Goal: Task Accomplishment & Management: Manage account settings

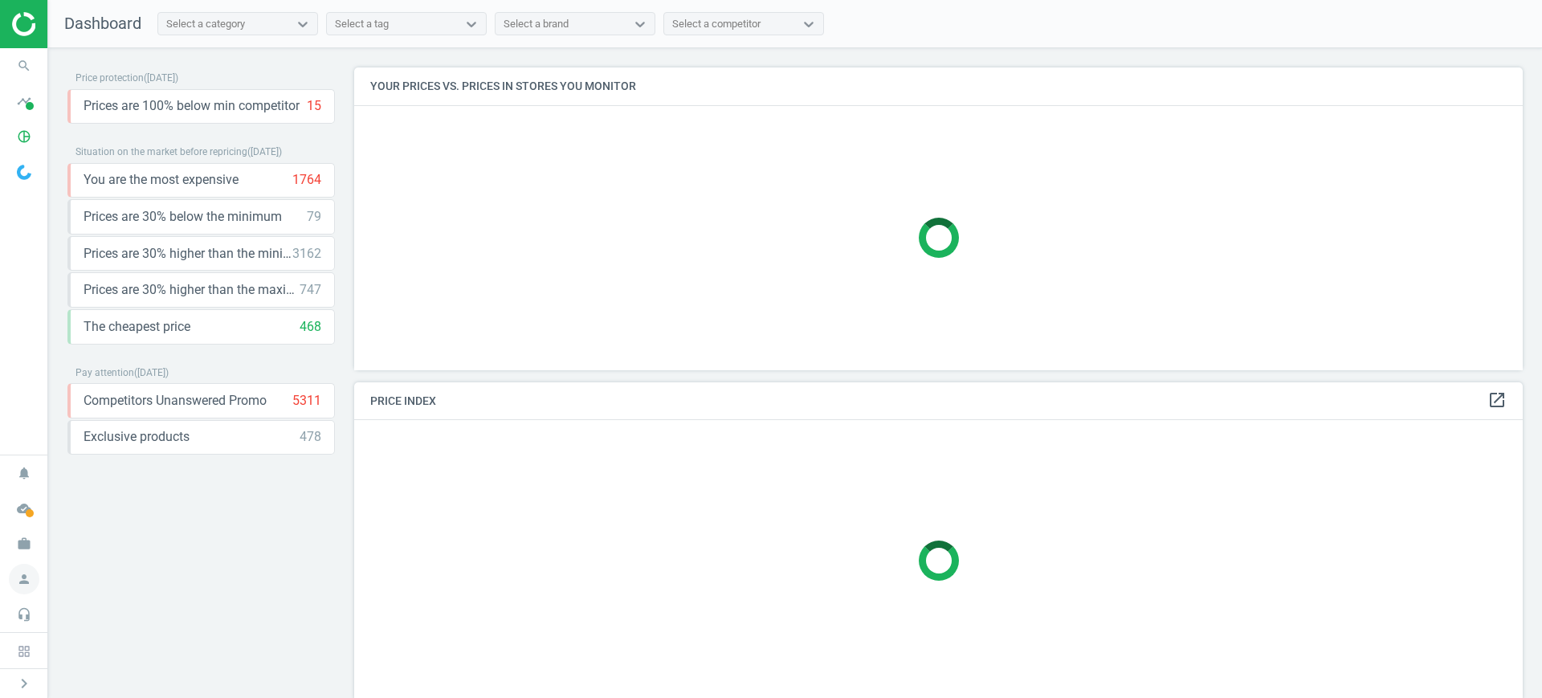
scroll to position [8, 8]
click at [21, 549] on icon "work" at bounding box center [24, 543] width 31 height 31
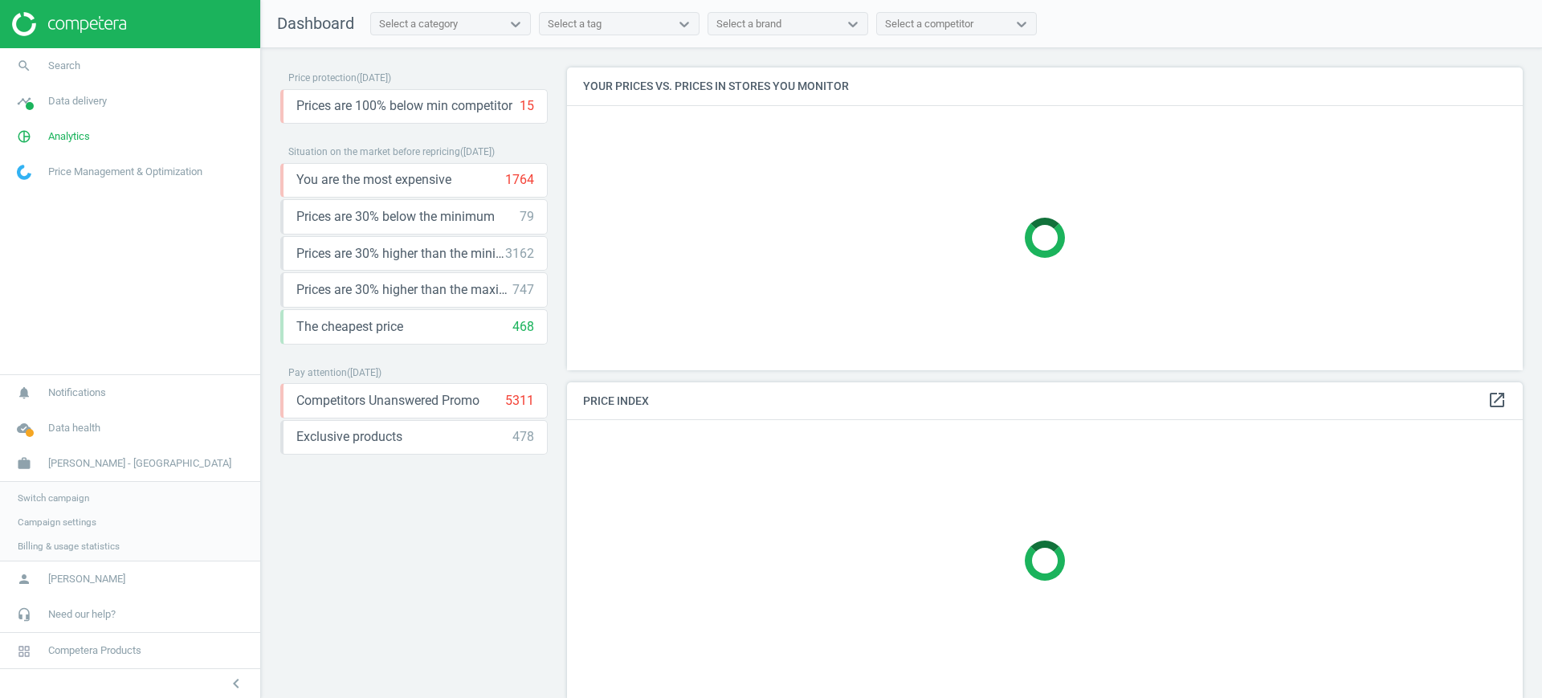
scroll to position [333, 972]
click at [20, 501] on link "Switch campaign" at bounding box center [130, 496] width 260 height 24
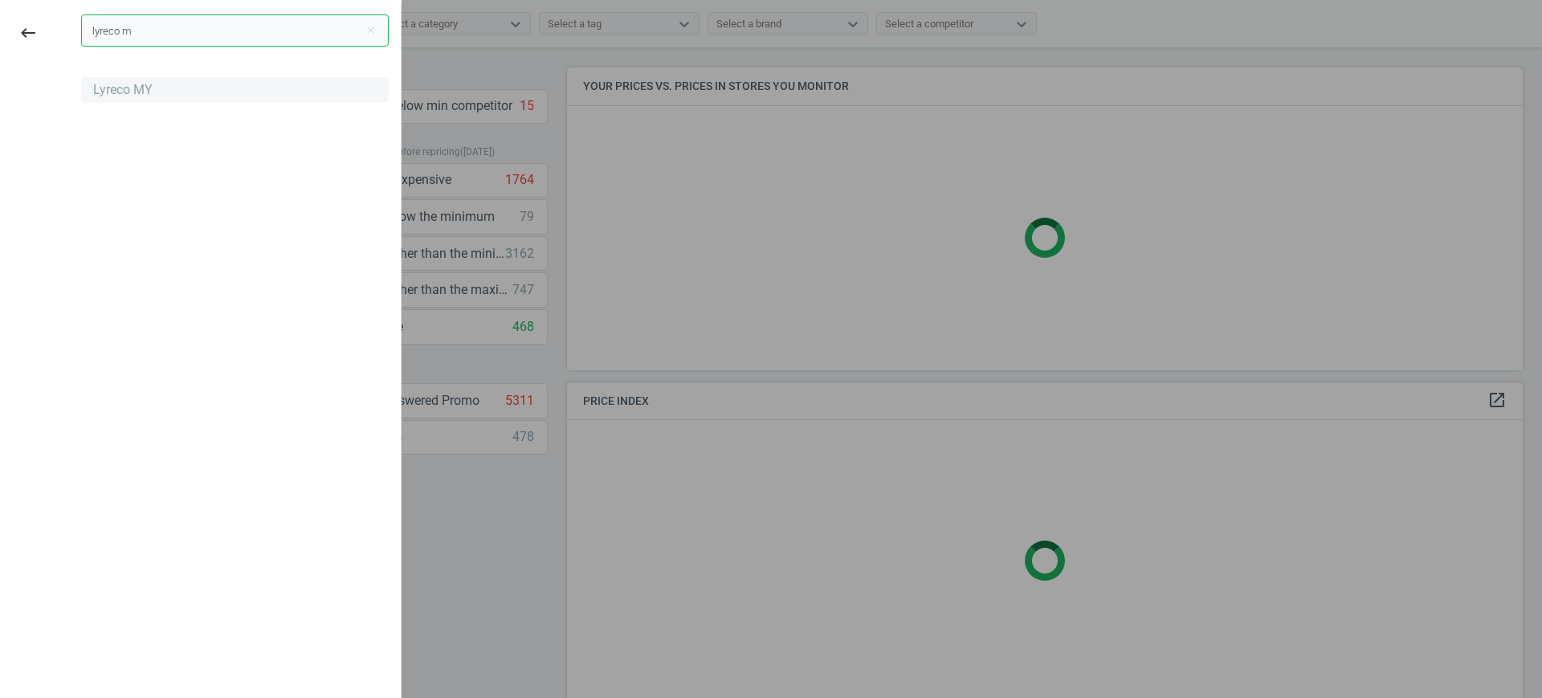
type input "lyreco m"
click at [124, 81] on div "Lyreco MY" at bounding box center [122, 90] width 59 height 18
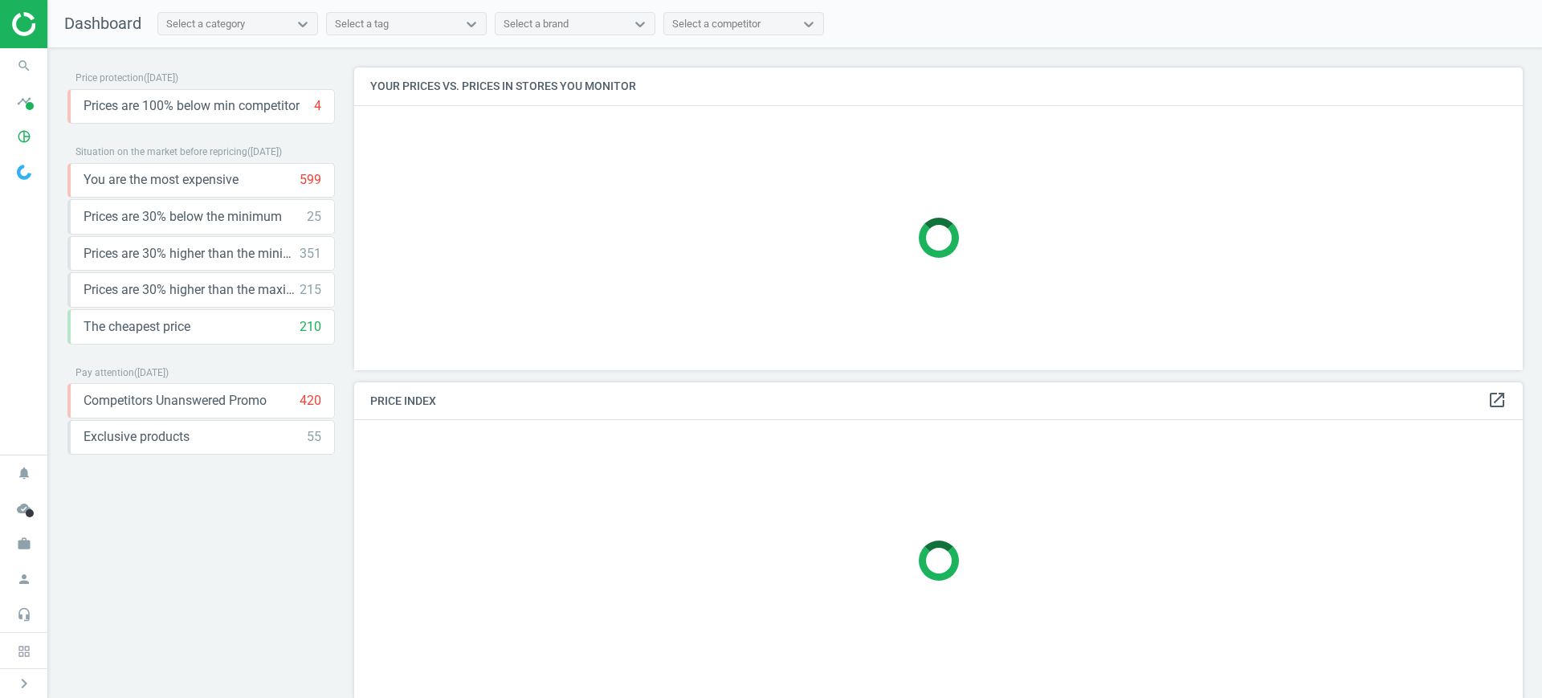
scroll to position [349, 1185]
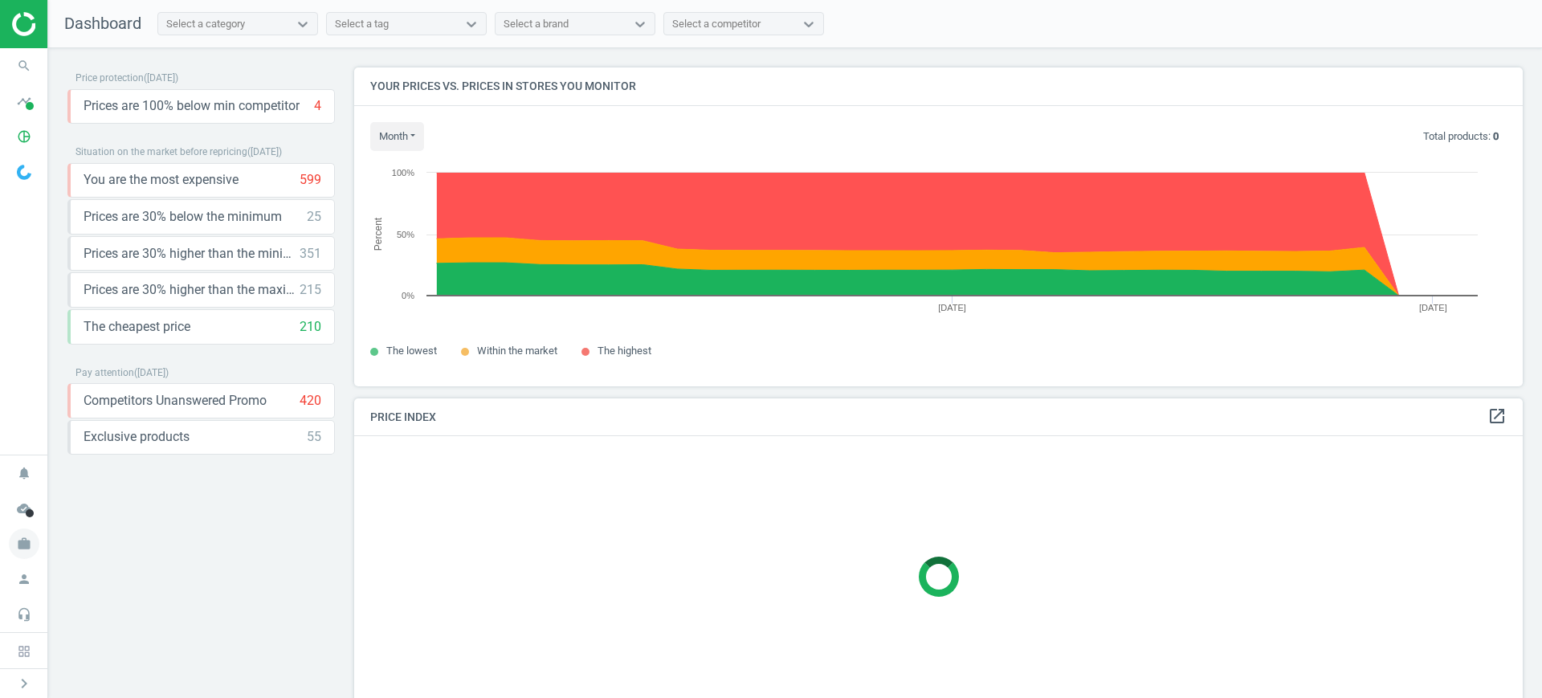
click at [24, 546] on icon "work" at bounding box center [24, 543] width 31 height 31
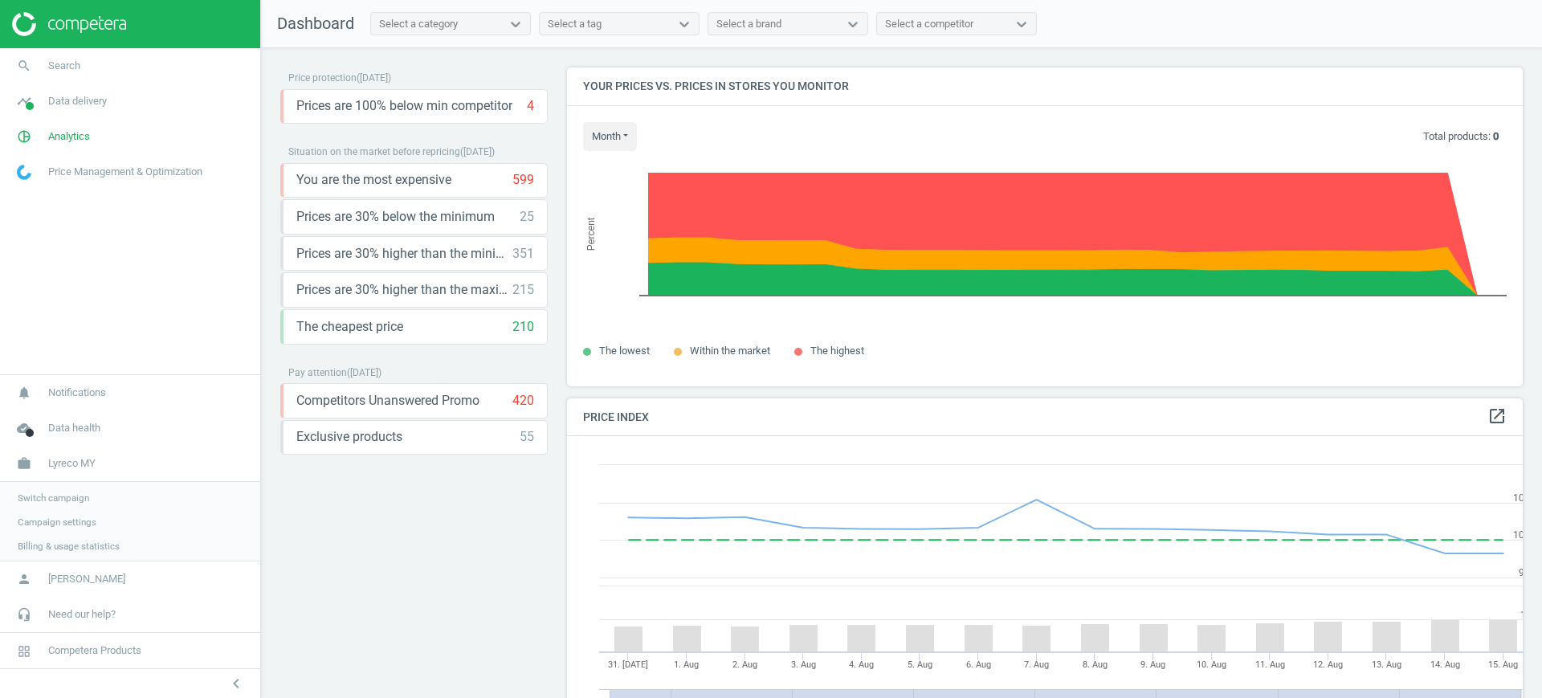
scroll to position [401, 972]
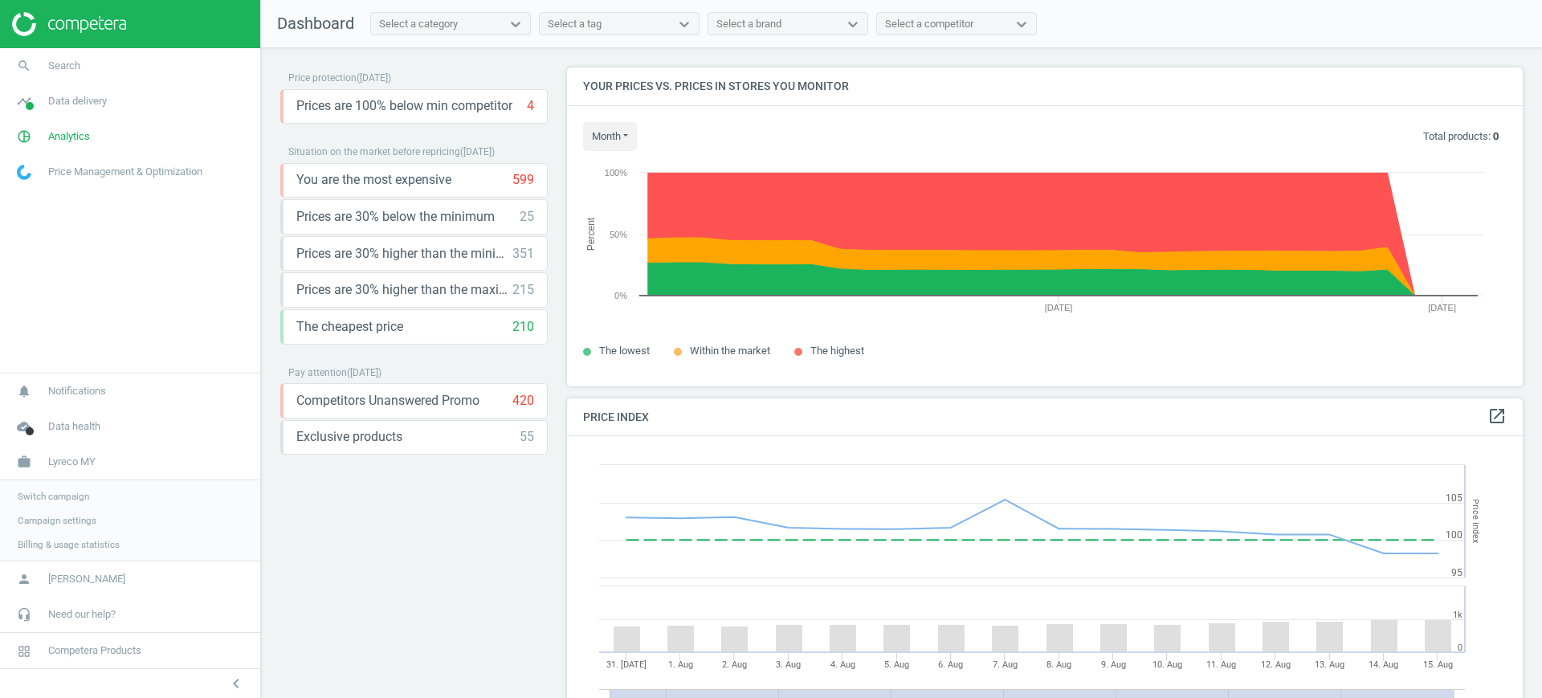
click at [47, 516] on span "Campaign settings" at bounding box center [57, 520] width 79 height 13
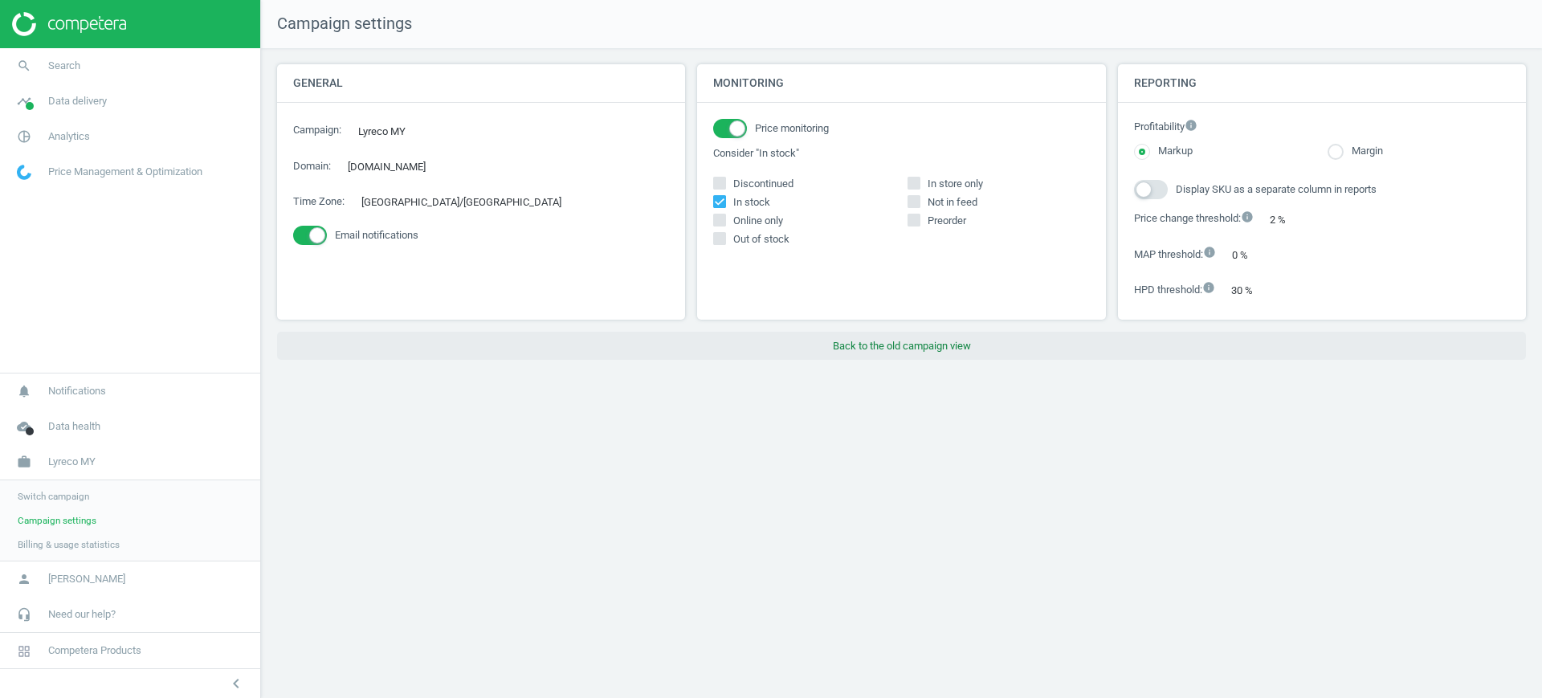
click at [949, 359] on button "Back to the old campaign view" at bounding box center [901, 346] width 1249 height 29
